Goal: Book appointment/travel/reservation

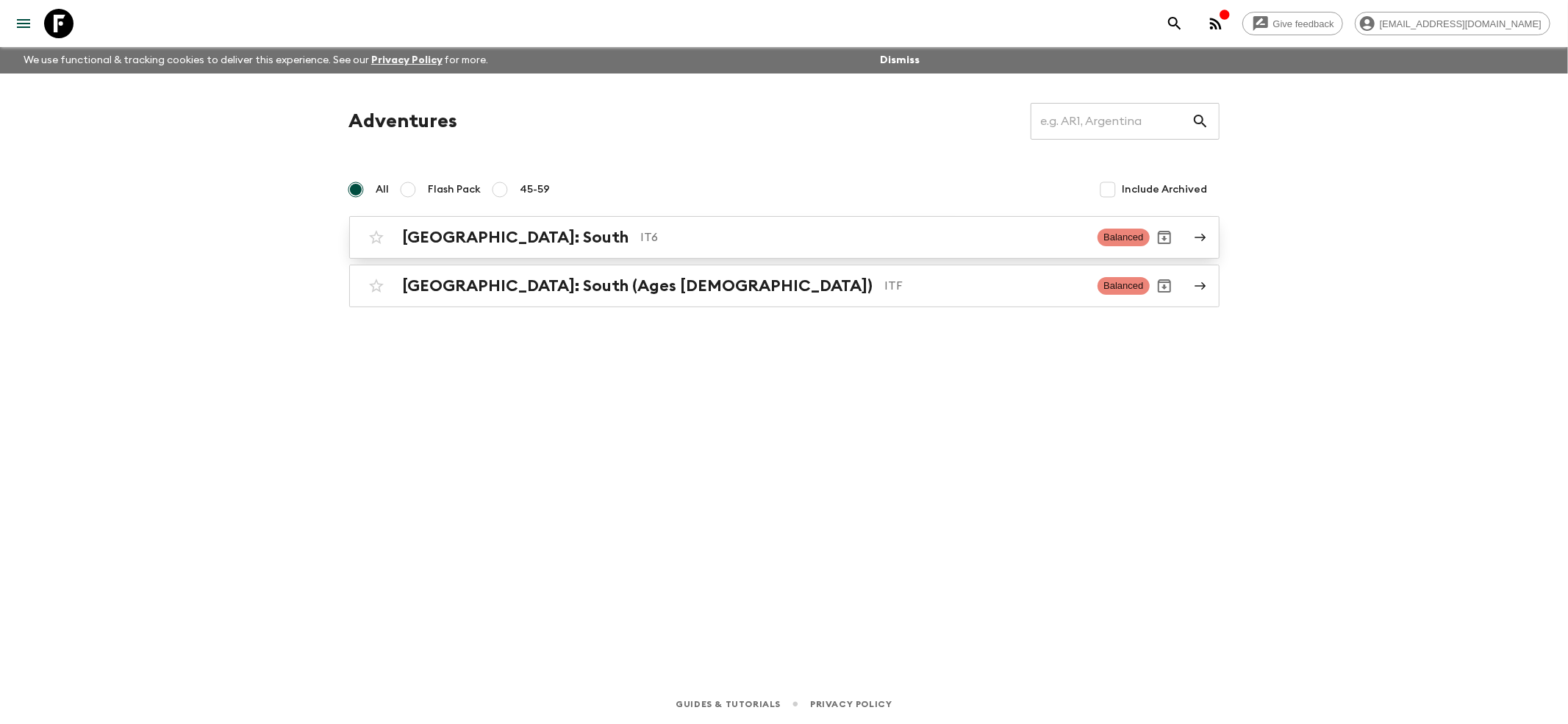
click at [433, 234] on h2 "[GEOGRAPHIC_DATA]: South" at bounding box center [515, 237] width 226 height 19
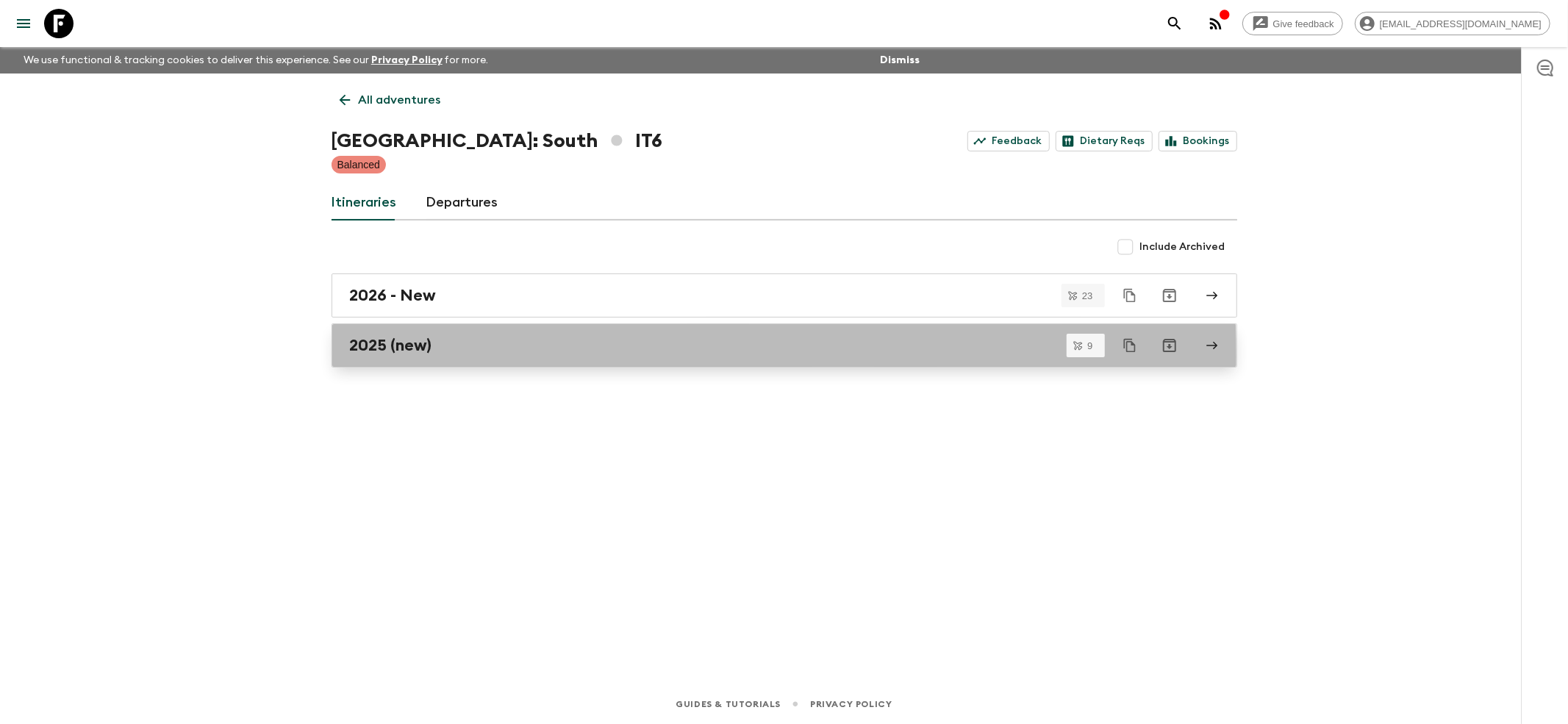
click at [373, 356] on link "2025 (new)" at bounding box center [785, 346] width 906 height 44
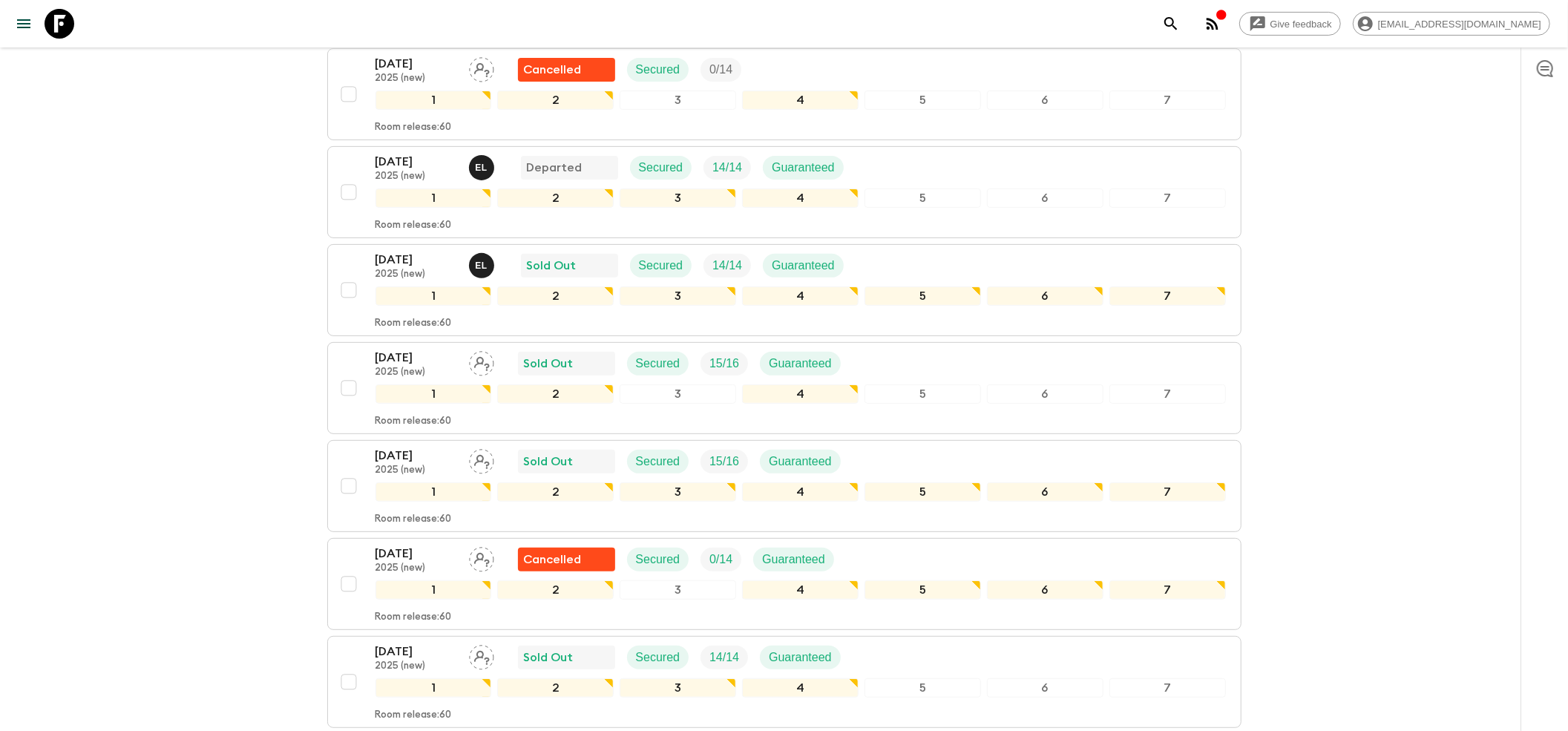
scroll to position [197, 0]
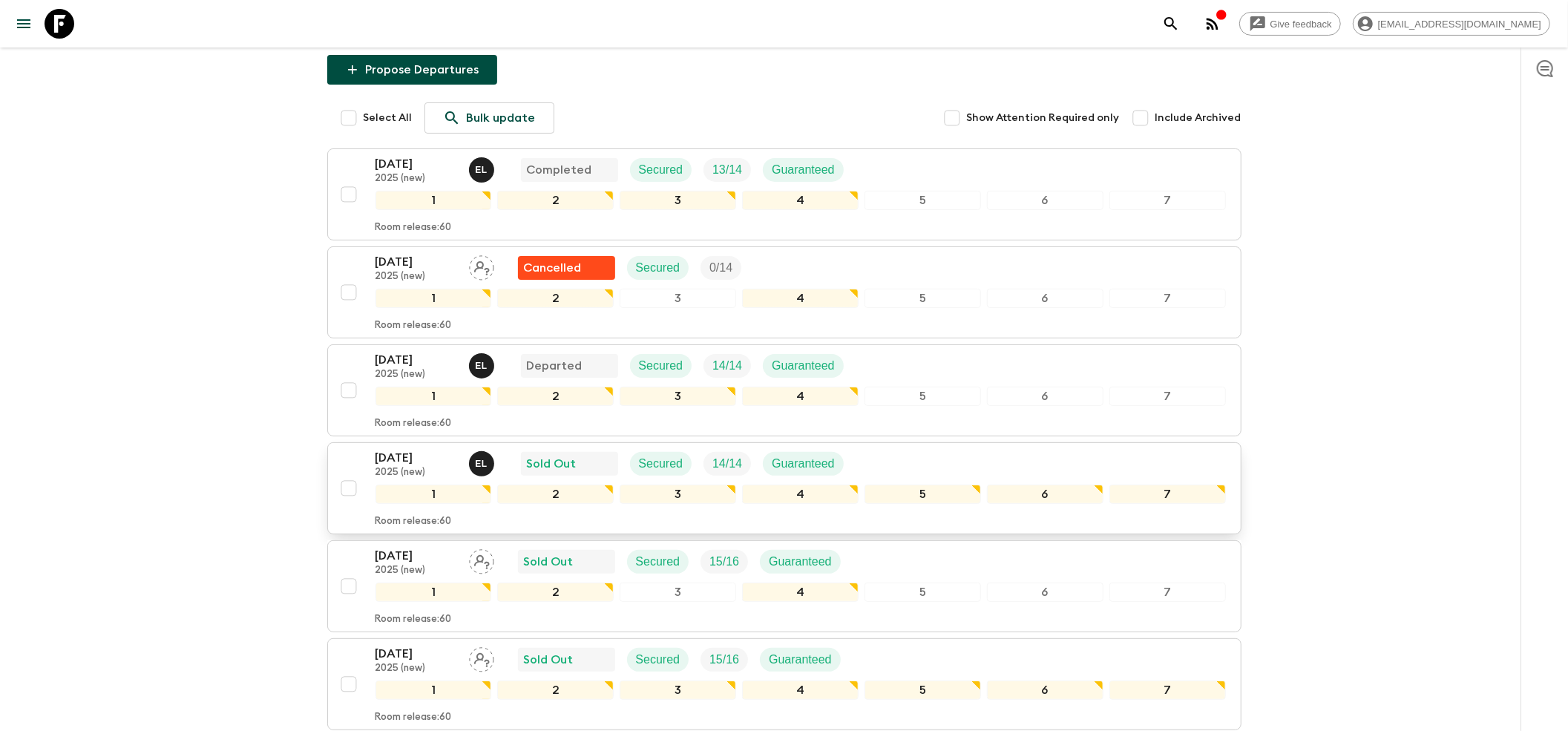
click at [448, 466] on p "2025 (new)" at bounding box center [417, 472] width 81 height 12
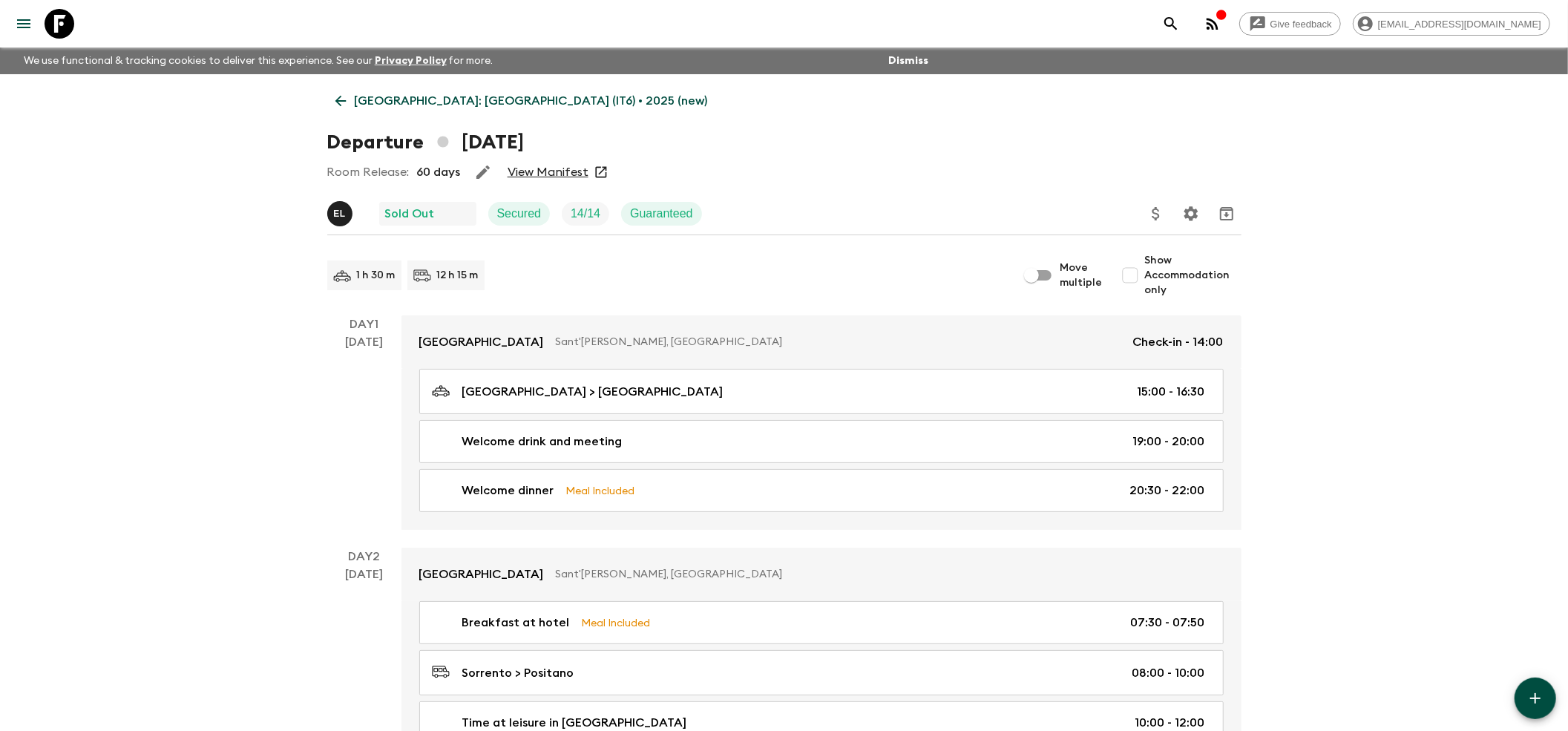
click at [336, 93] on icon at bounding box center [341, 101] width 17 height 17
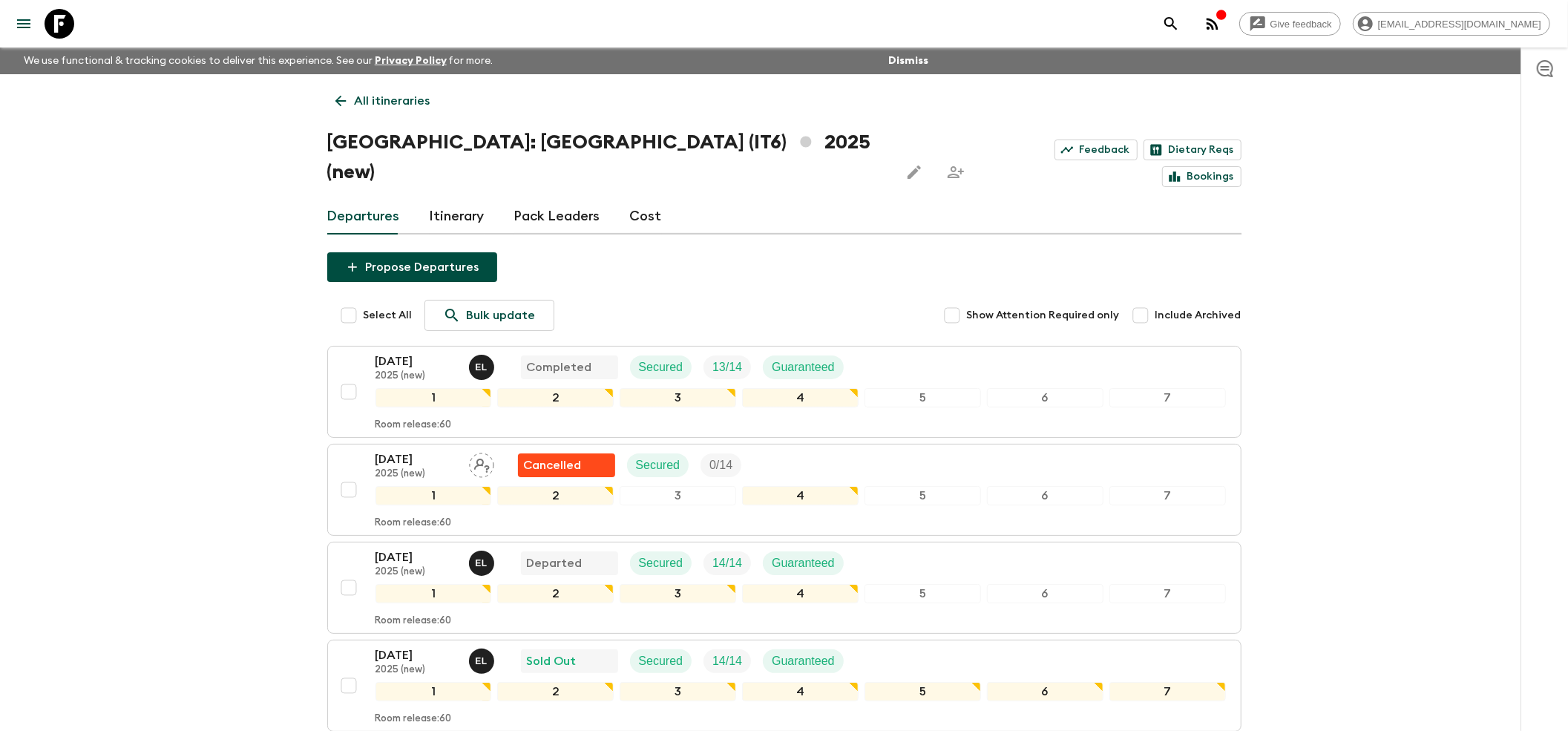
scroll to position [197, 0]
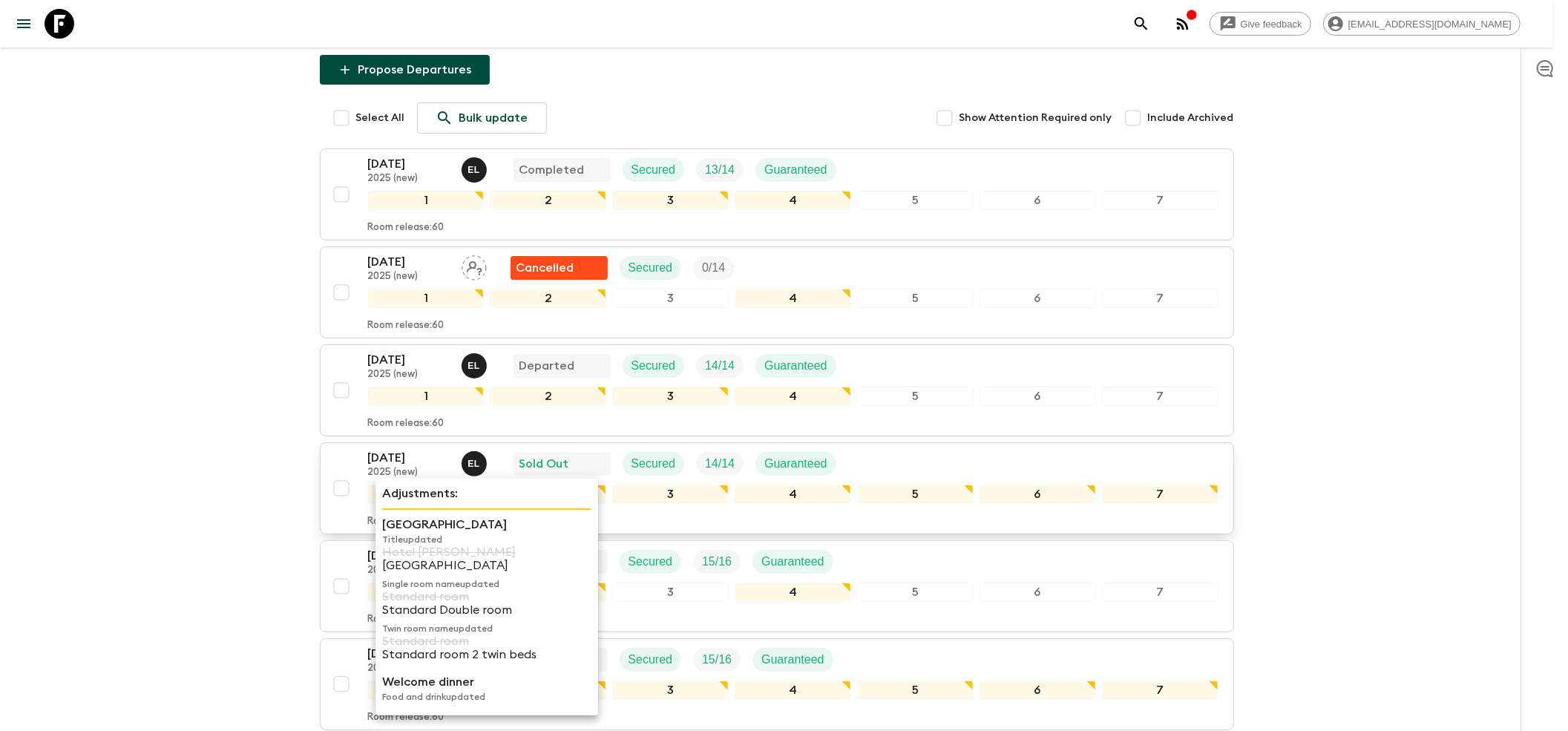
click at [420, 466] on p "2025 (new)" at bounding box center [409, 472] width 81 height 12
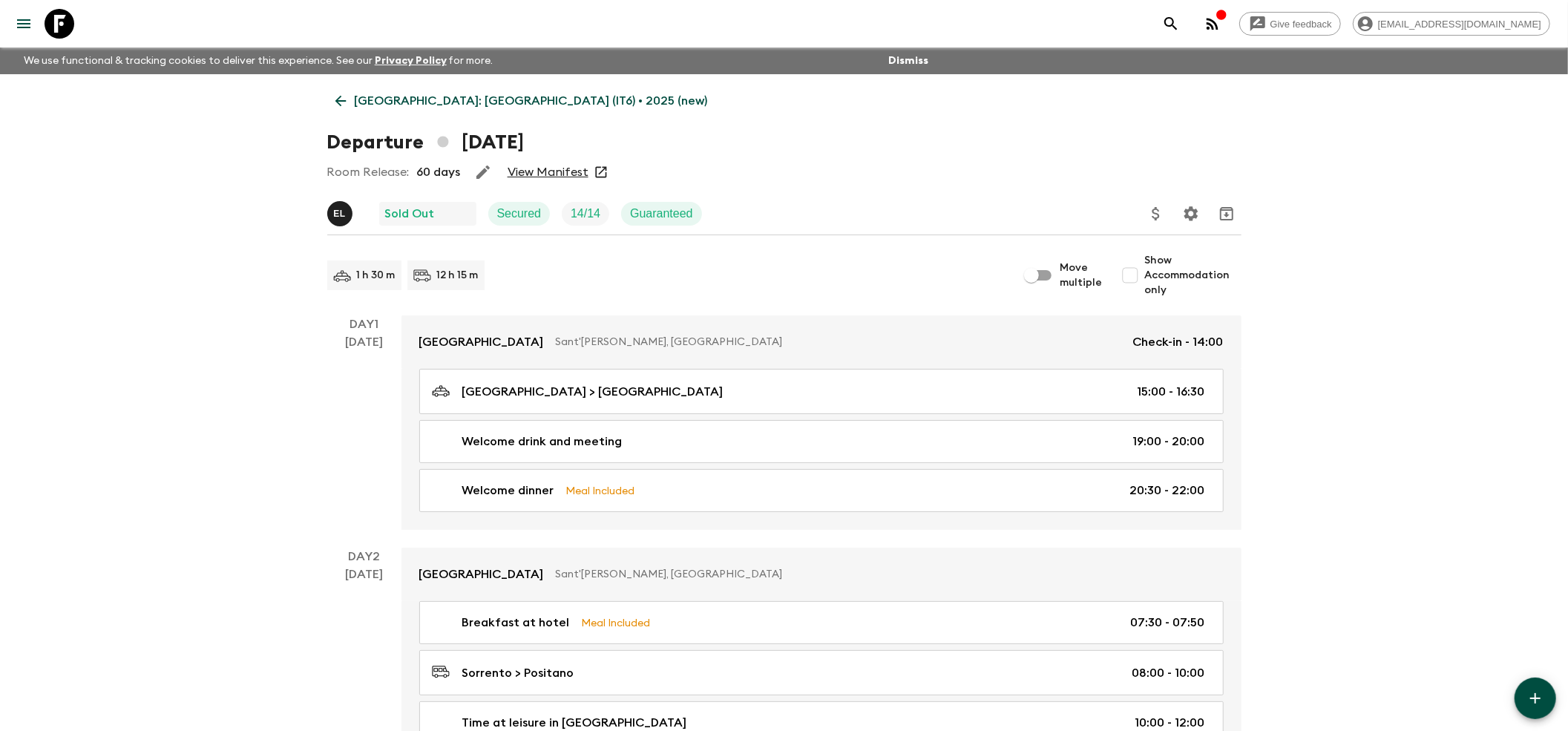
click at [554, 167] on link "View Manifest" at bounding box center [548, 172] width 81 height 15
